Goal: Transaction & Acquisition: Purchase product/service

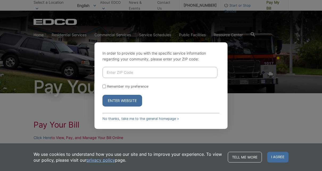
click at [119, 74] on input "Enter ZIP Code" at bounding box center [160, 72] width 115 height 11
type input "90713"
click at [107, 86] on div "Remember my preference" at bounding box center [161, 86] width 117 height 4
click at [103, 88] on div "Remember my preference" at bounding box center [161, 86] width 117 height 4
click at [104, 86] on input "Remember my preference" at bounding box center [104, 86] width 3 height 3
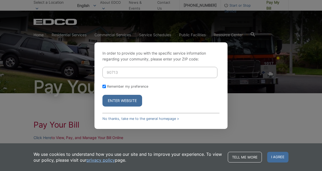
checkbox input "true"
click at [121, 100] on button "Enter Website" at bounding box center [123, 101] width 40 height 12
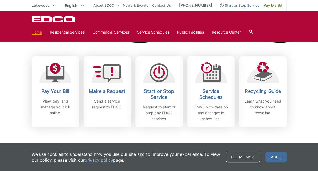
scroll to position [107, 0]
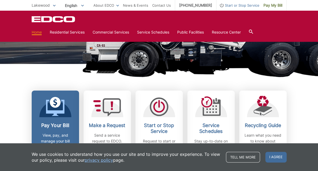
click at [54, 124] on h2 "Pay Your Bill" at bounding box center [55, 126] width 39 height 6
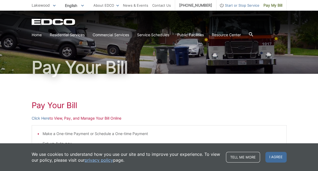
scroll to position [53, 0]
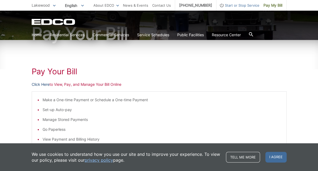
click at [44, 83] on link "Click Here" at bounding box center [41, 84] width 18 height 6
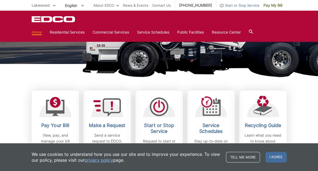
scroll to position [107, 0]
